Goal: Obtain resource: Download file/media

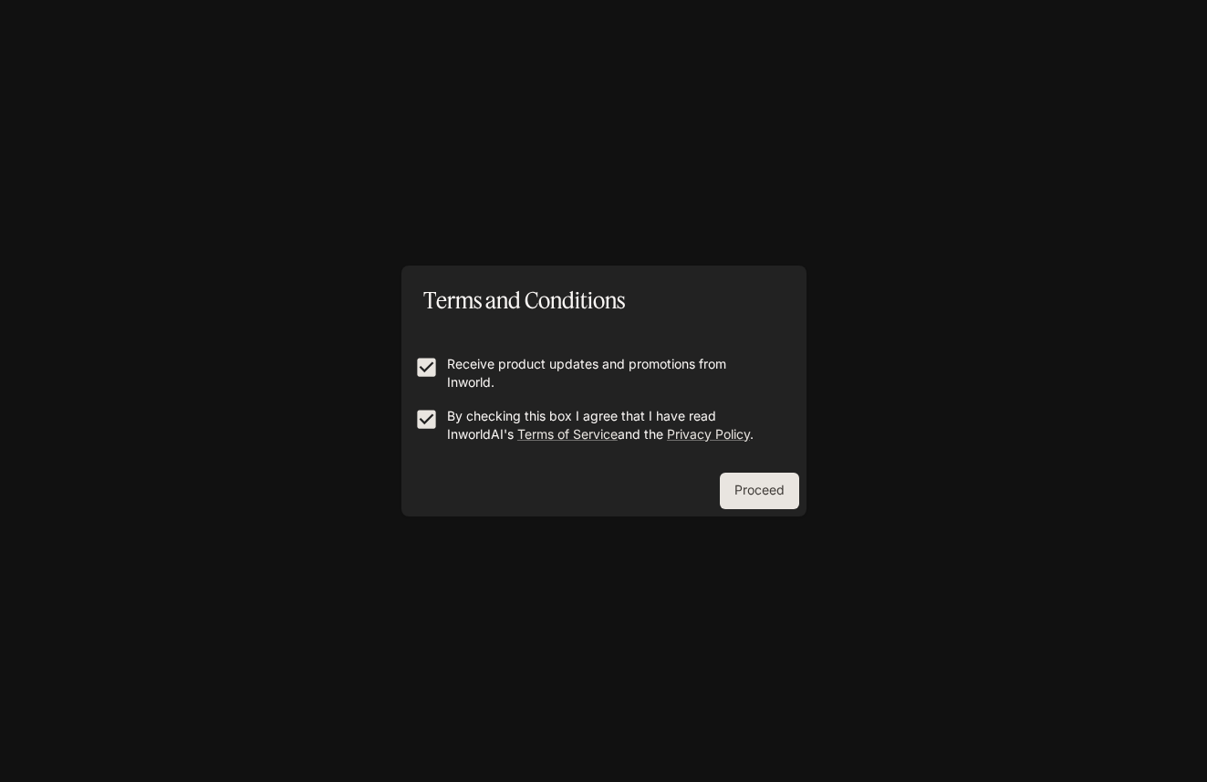
click at [740, 496] on button "Proceed" at bounding box center [759, 490] width 79 height 36
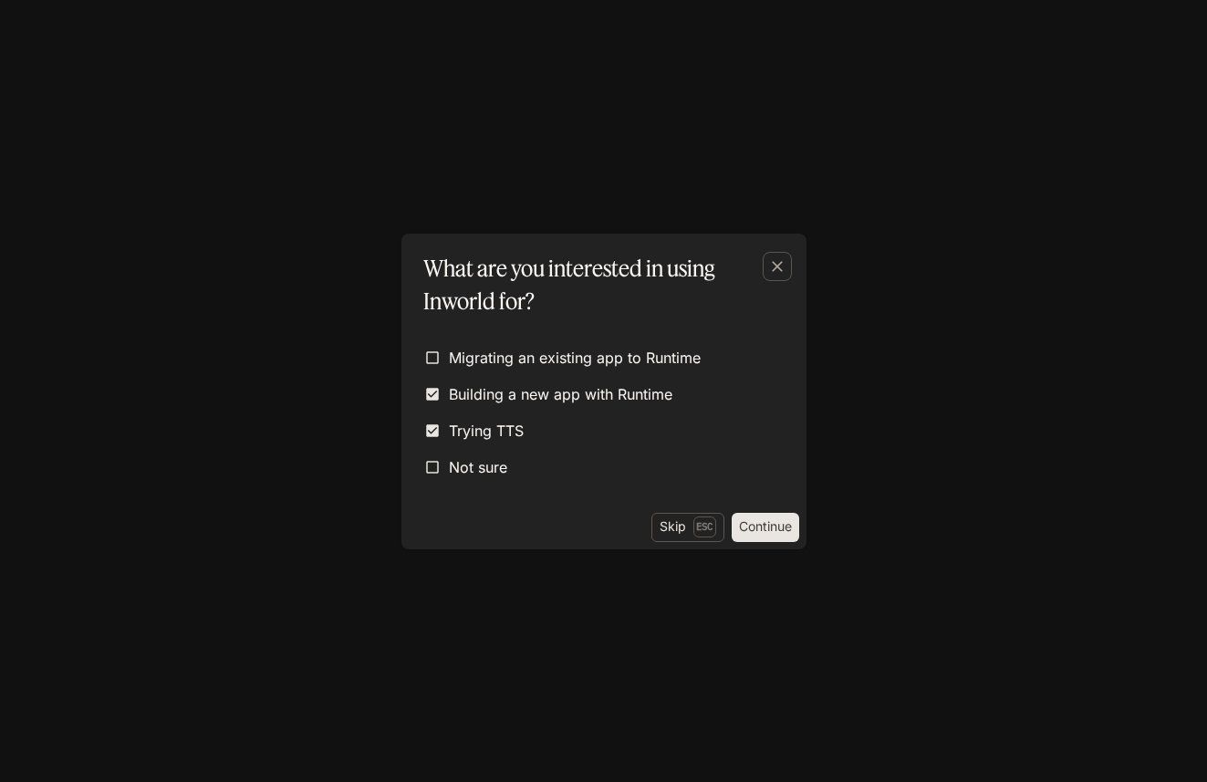
click at [790, 527] on button "Continue" at bounding box center [764, 527] width 67 height 29
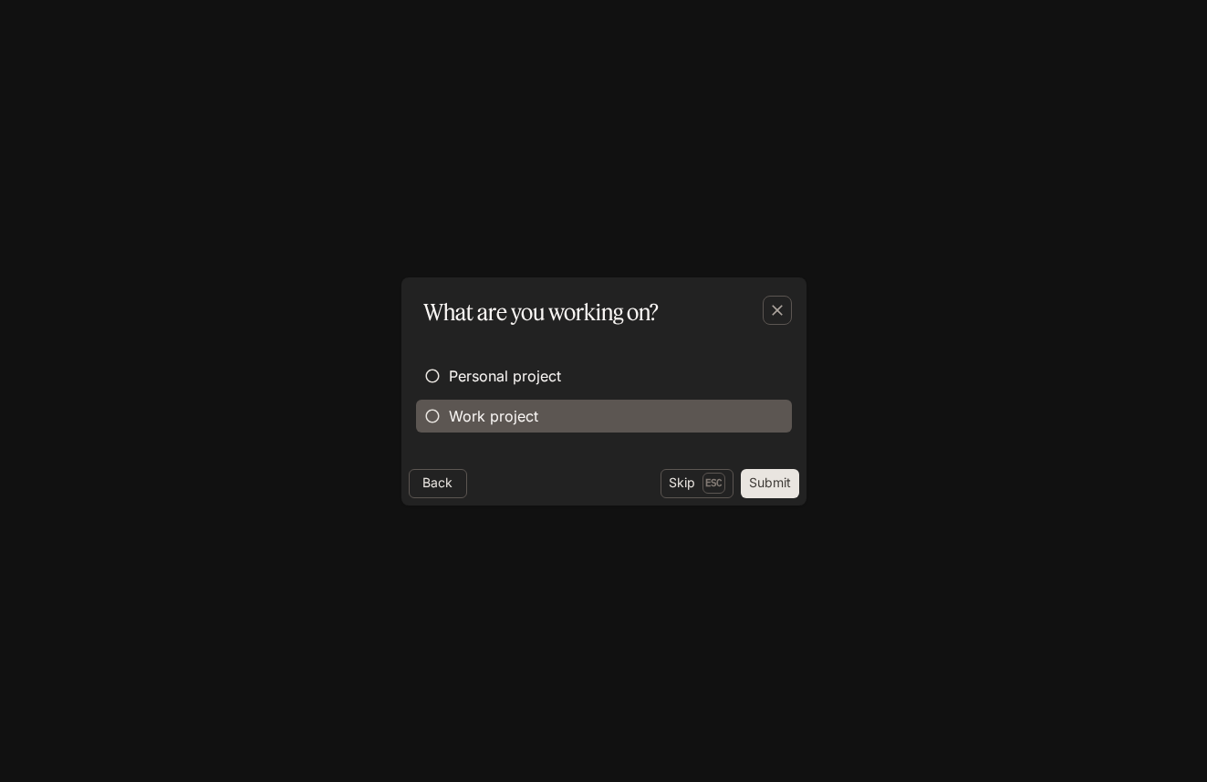
click at [455, 411] on span "Work project" at bounding box center [493, 416] width 89 height 22
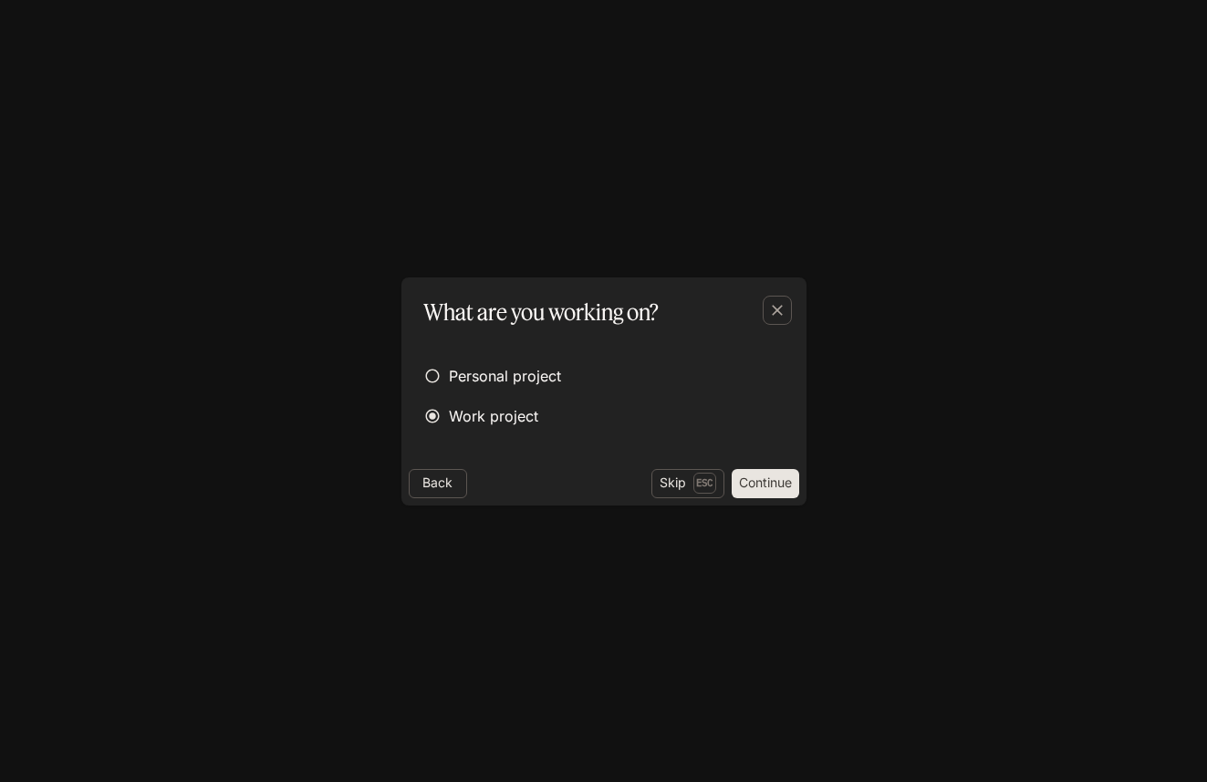
click at [785, 488] on button "Continue" at bounding box center [764, 483] width 67 height 29
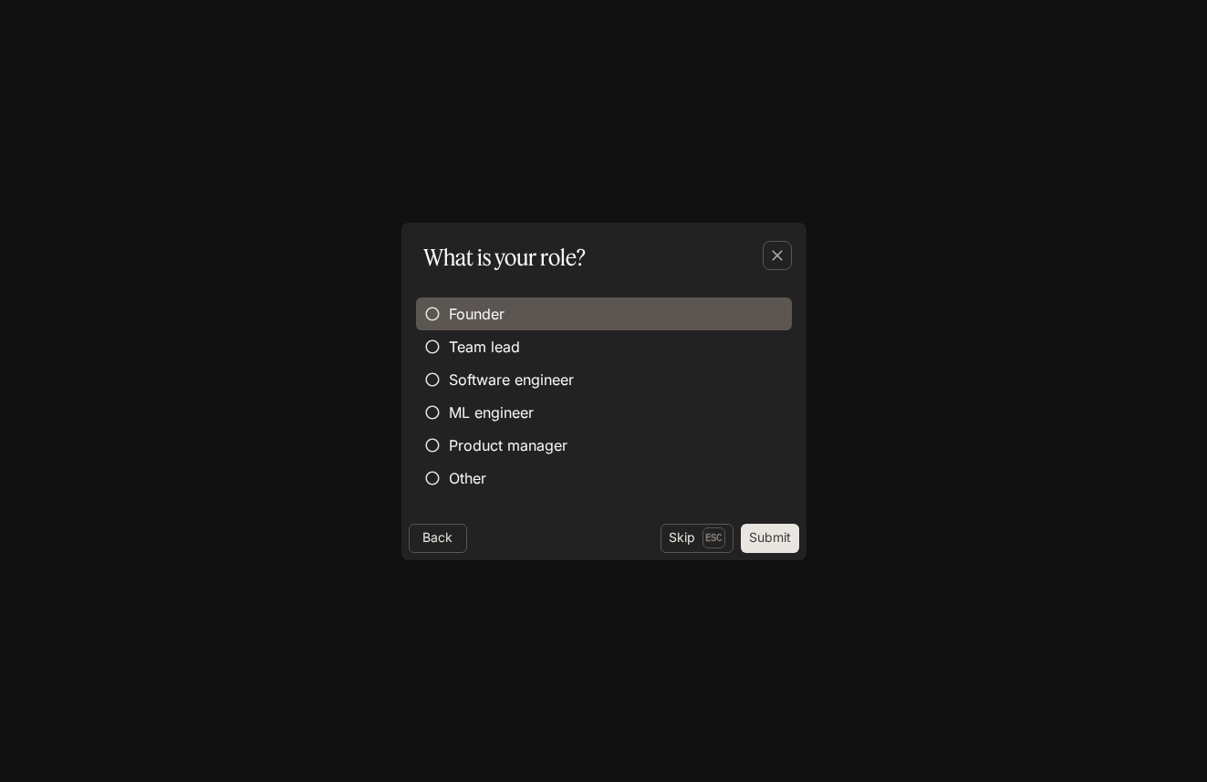
click at [545, 311] on label "Founder" at bounding box center [604, 313] width 376 height 33
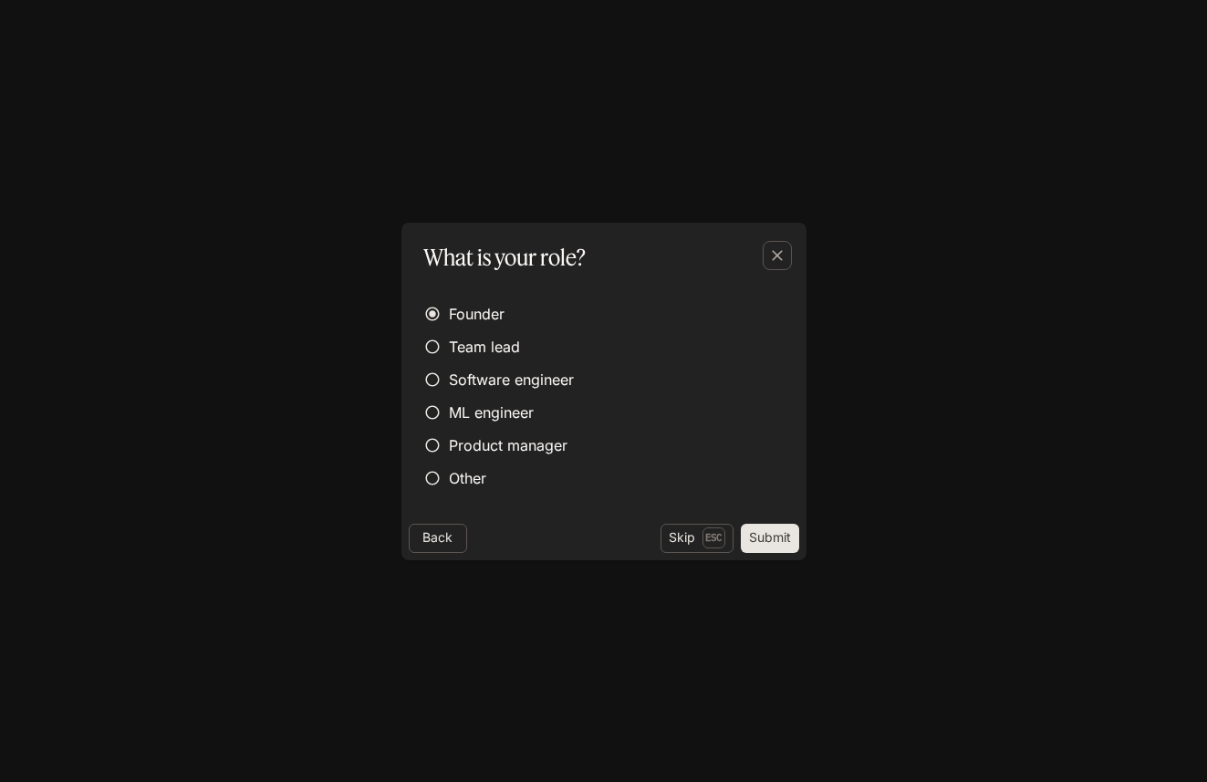
click at [772, 534] on button "Submit" at bounding box center [770, 538] width 58 height 29
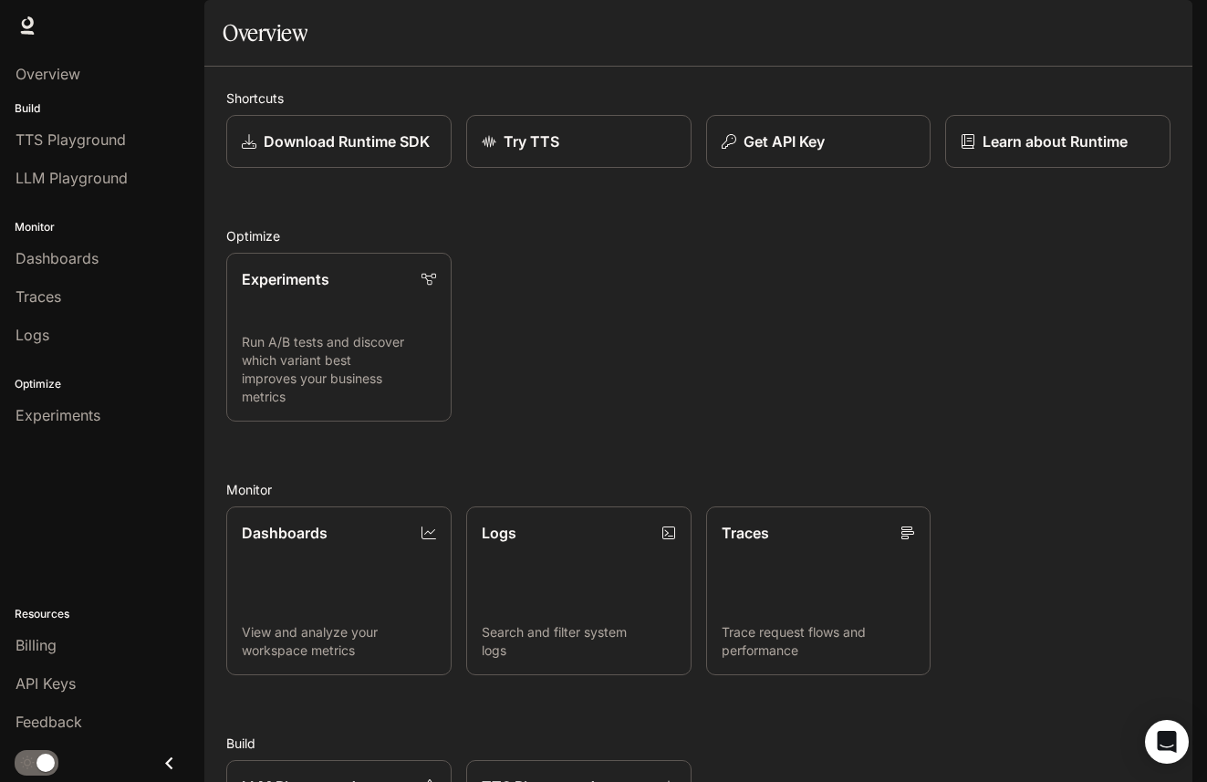
click at [1167, 31] on img "button" at bounding box center [1167, 26] width 26 height 26
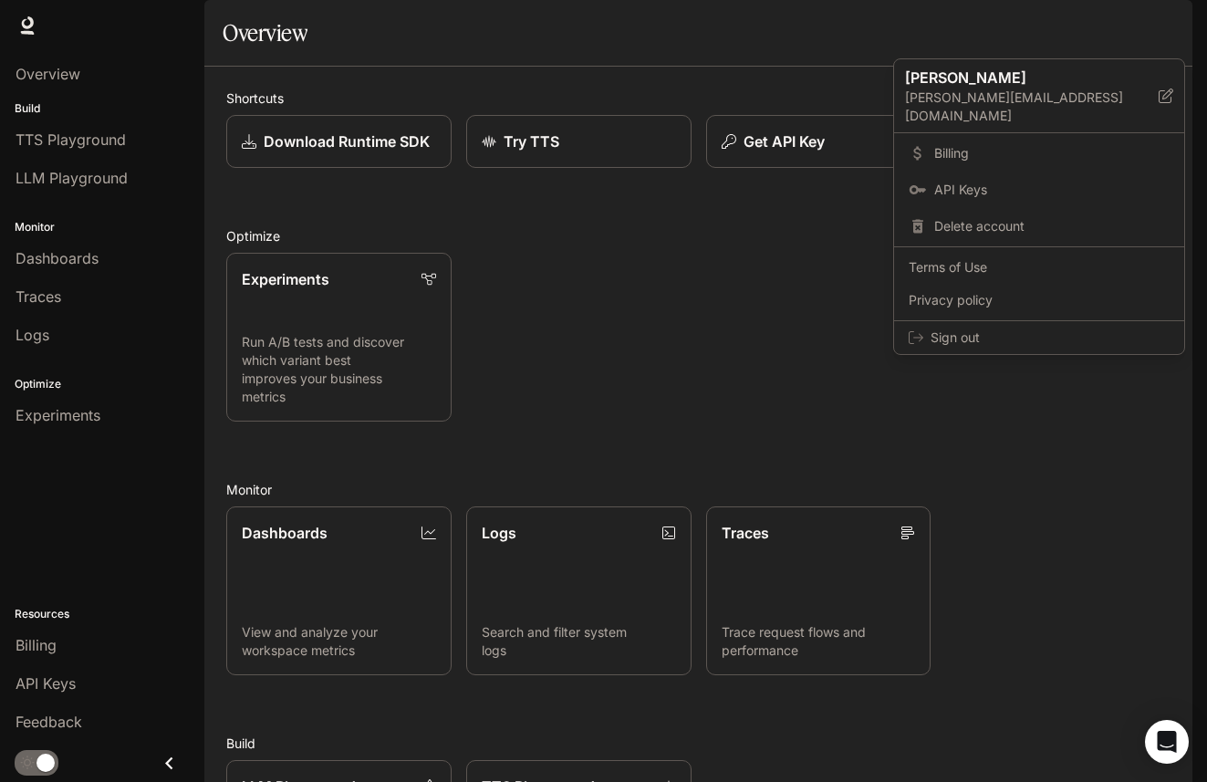
click at [93, 138] on div at bounding box center [603, 391] width 1207 height 782
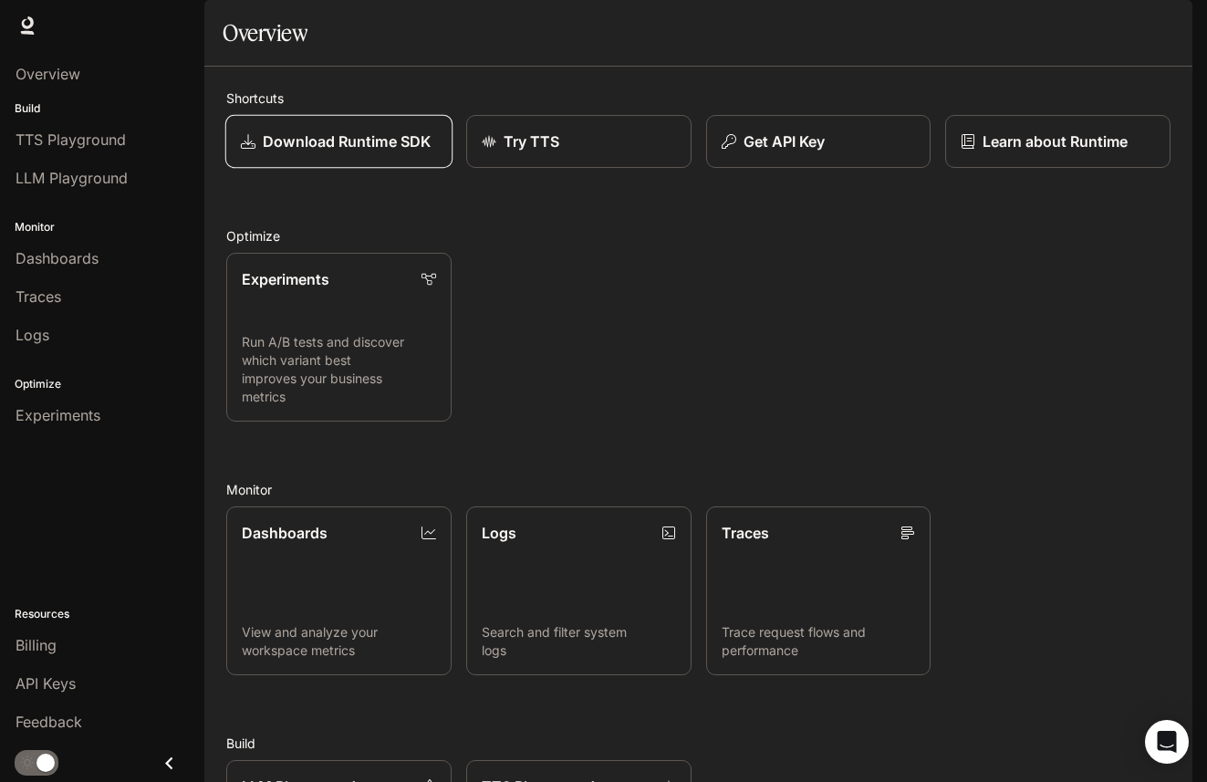
click at [400, 152] on p "Download Runtime SDK" at bounding box center [347, 141] width 168 height 22
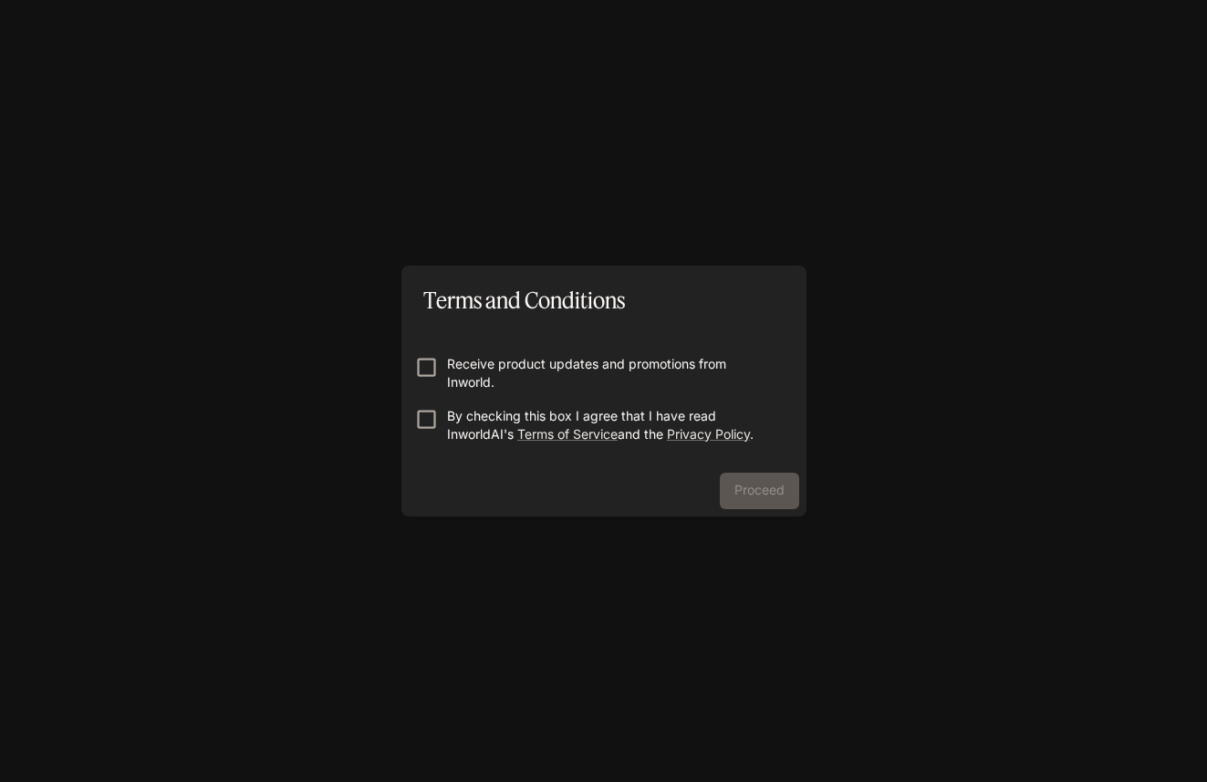
click at [580, 362] on p "Receive product updates and promotions from Inworld." at bounding box center [611, 373] width 328 height 36
click at [605, 416] on p "By checking this box I agree that I have read InworldAI's Terms of Service and …" at bounding box center [611, 425] width 328 height 36
click at [755, 486] on button "Proceed" at bounding box center [759, 490] width 79 height 36
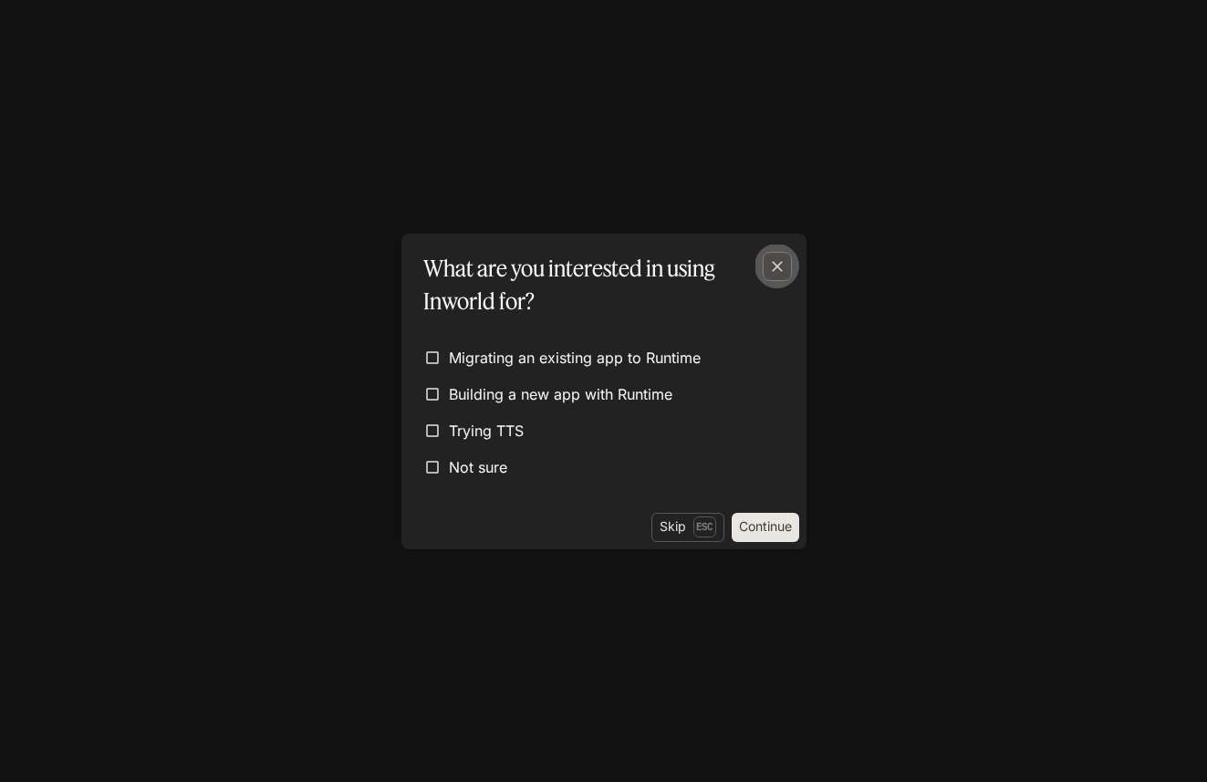
click at [778, 265] on icon "button" at bounding box center [777, 266] width 11 height 11
